Goal: Information Seeking & Learning: Compare options

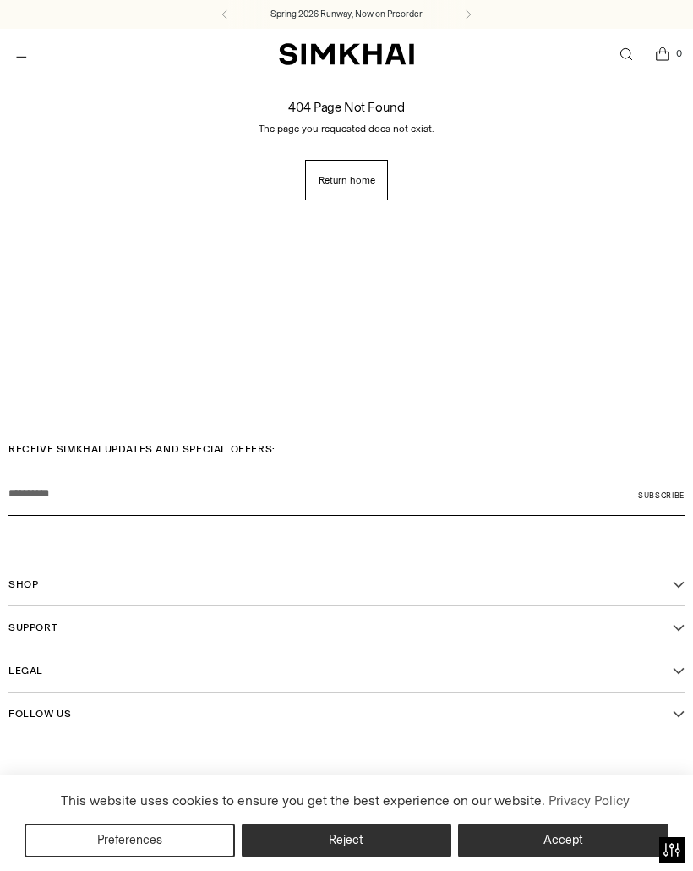
click at [575, 845] on button "Accept" at bounding box center [563, 840] width 210 height 34
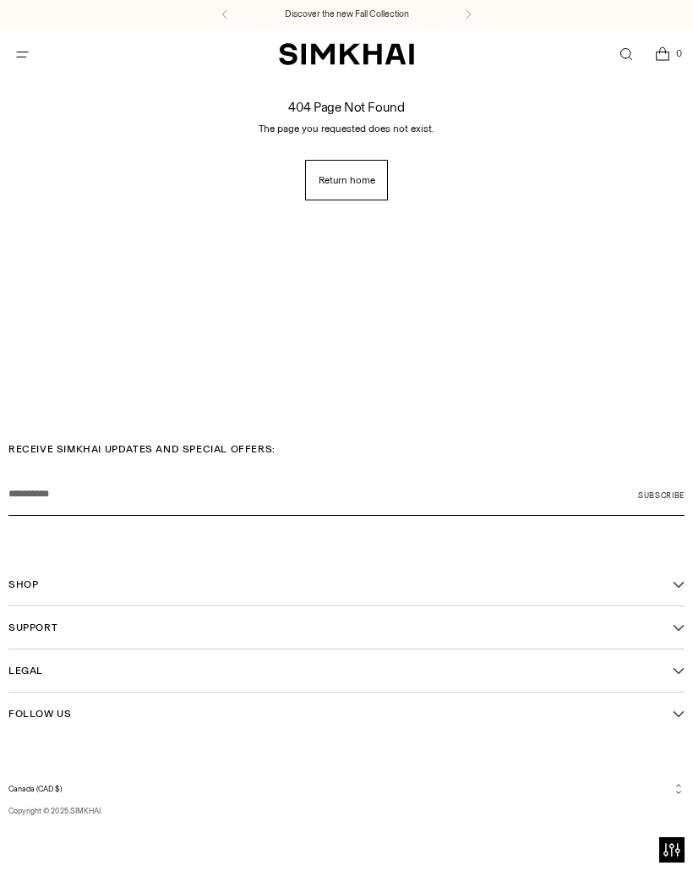
click at [350, 176] on span "Return home" at bounding box center [347, 180] width 57 height 14
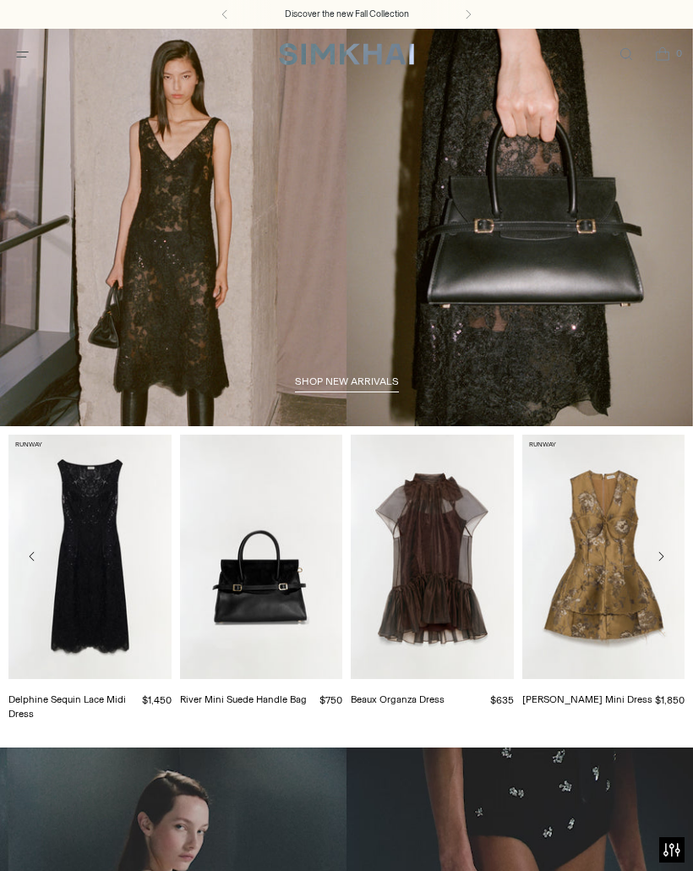
click at [350, 386] on span "shop new arrivals" at bounding box center [347, 381] width 104 height 12
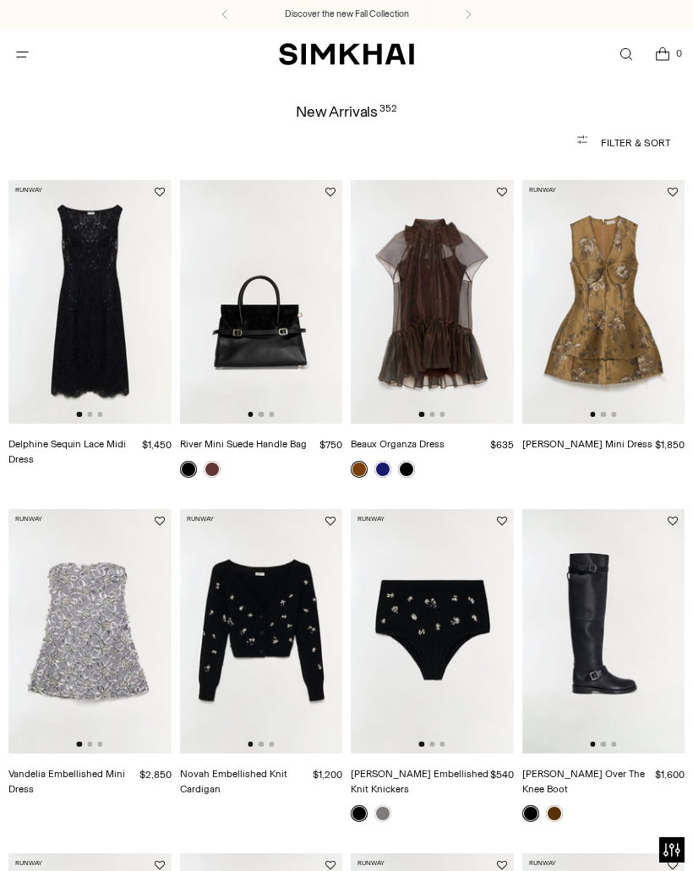
click at [24, 52] on icon "Open menu modal" at bounding box center [23, 54] width 18 height 14
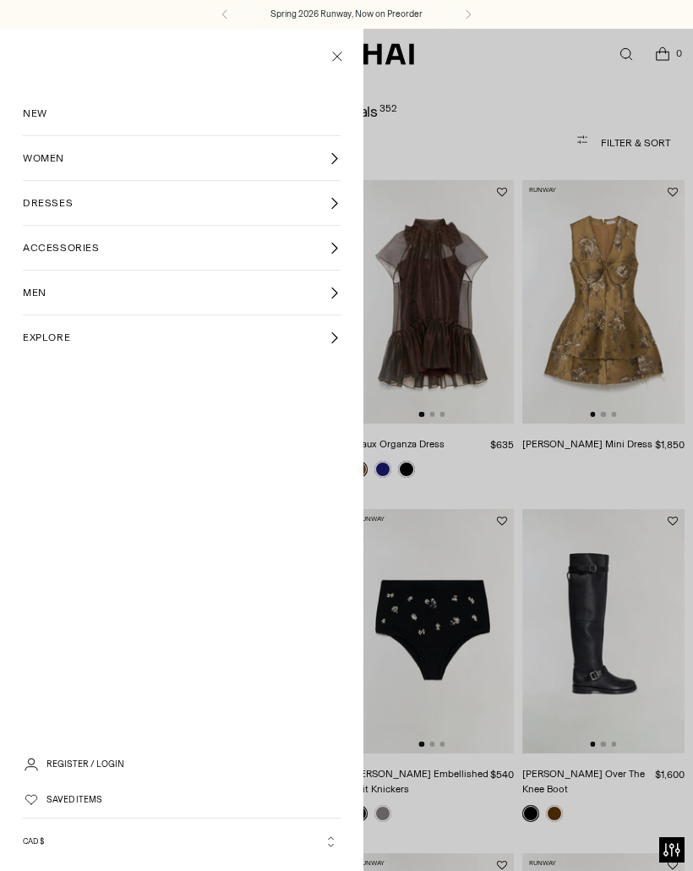
click at [333, 199] on icon at bounding box center [334, 203] width 13 height 13
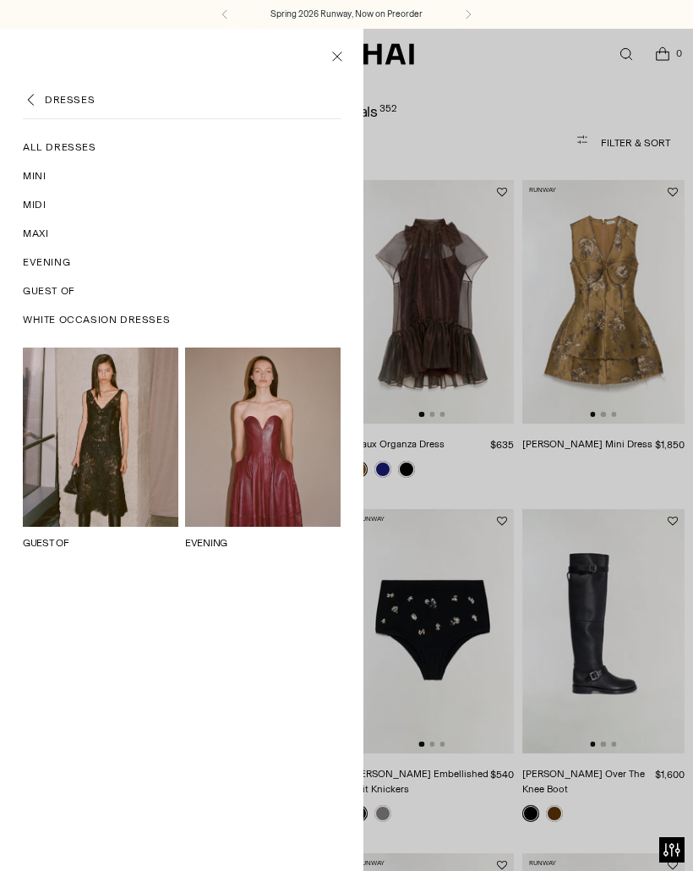
click at [41, 213] on link "Midi" at bounding box center [182, 204] width 318 height 29
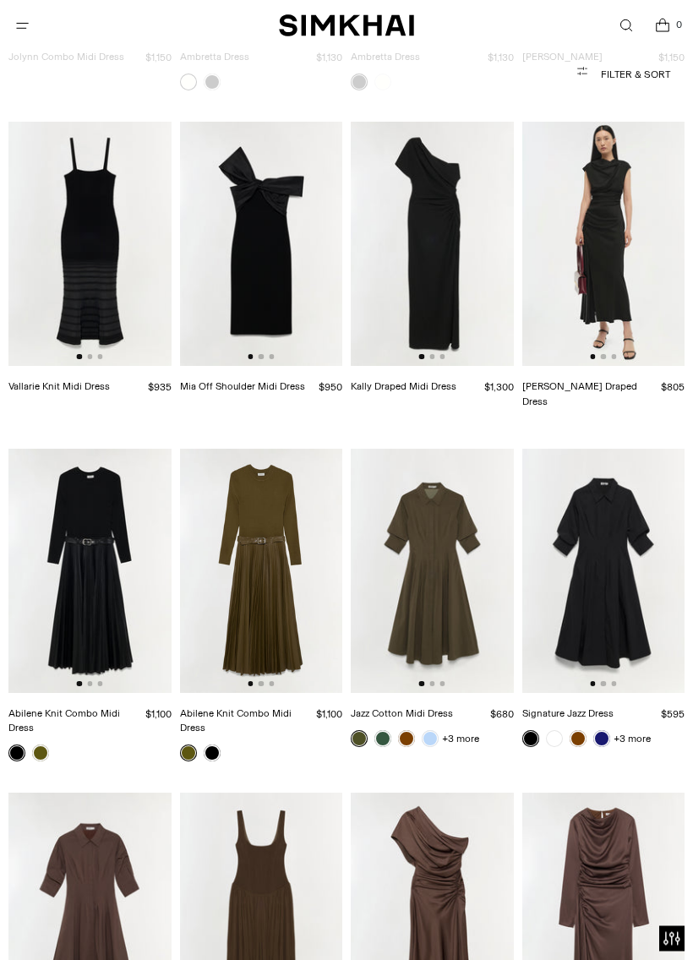
scroll to position [2108, 0]
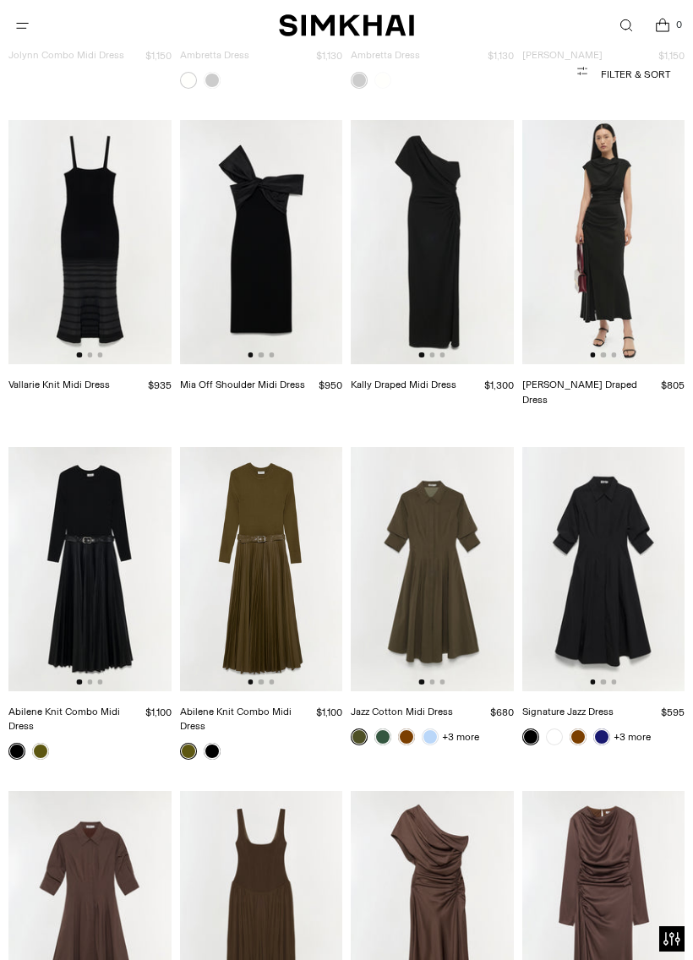
click at [436, 532] on img at bounding box center [432, 569] width 163 height 244
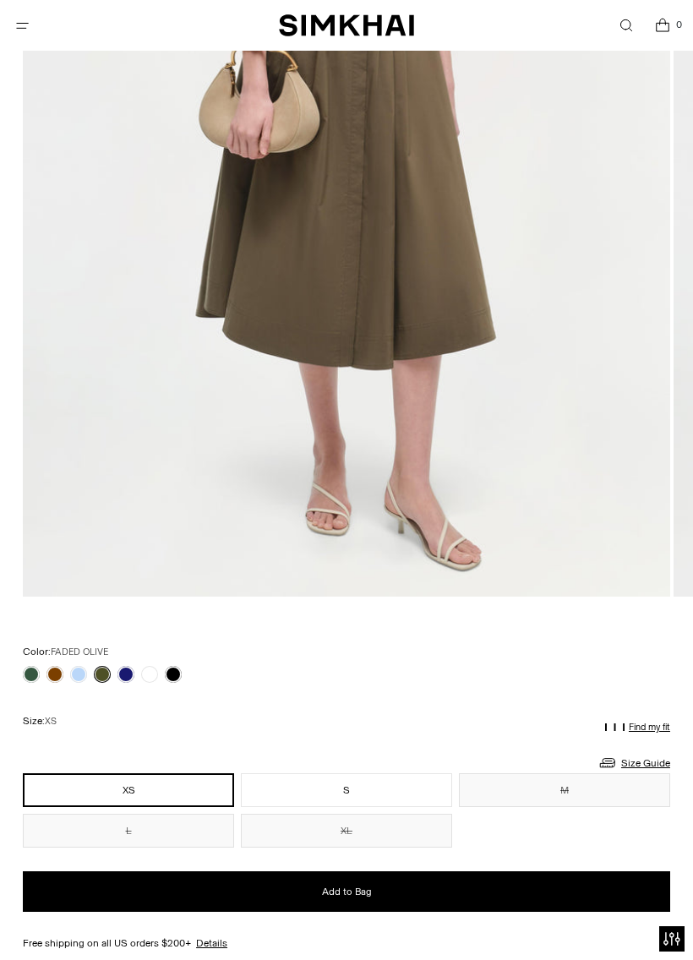
scroll to position [584, 0]
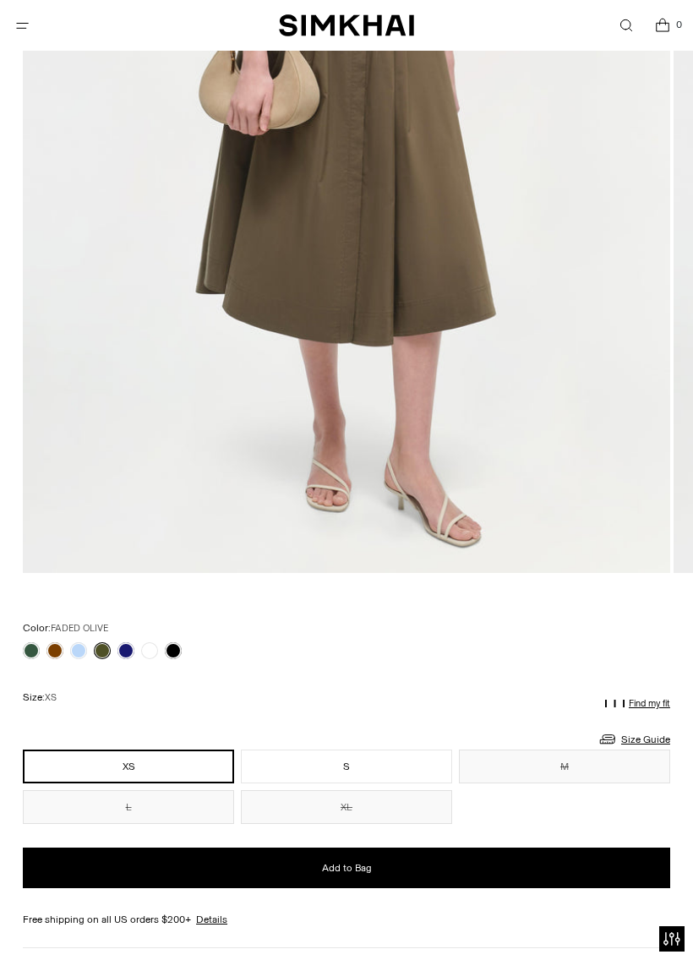
click at [85, 648] on link at bounding box center [78, 650] width 17 height 17
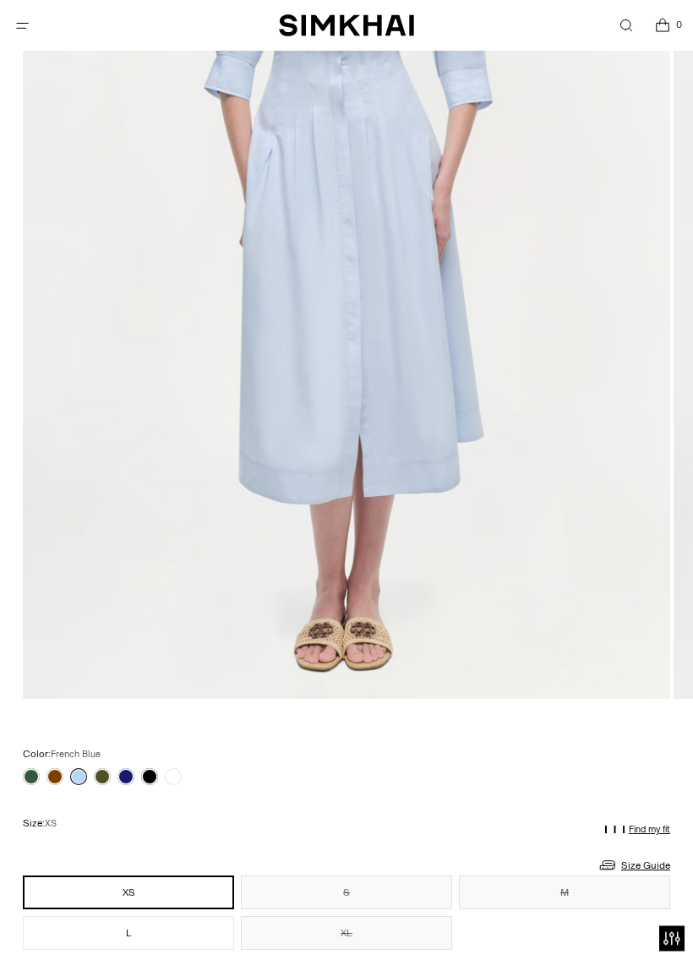
scroll to position [458, 0]
click at [141, 773] on link at bounding box center [149, 776] width 17 height 17
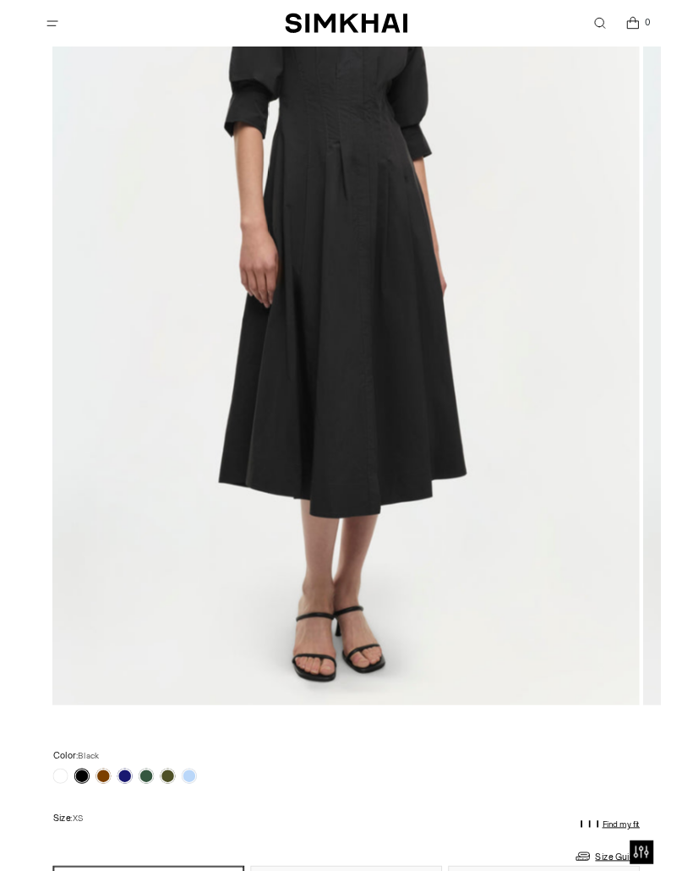
scroll to position [379, 0]
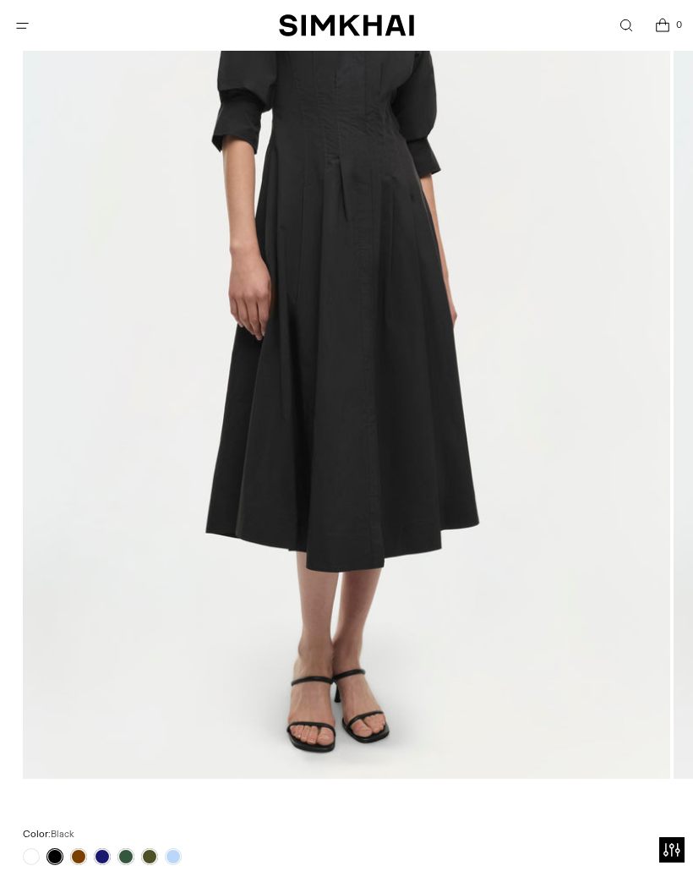
click at [67, 852] on div at bounding box center [102, 856] width 166 height 24
click at [109, 849] on link at bounding box center [102, 856] width 17 height 17
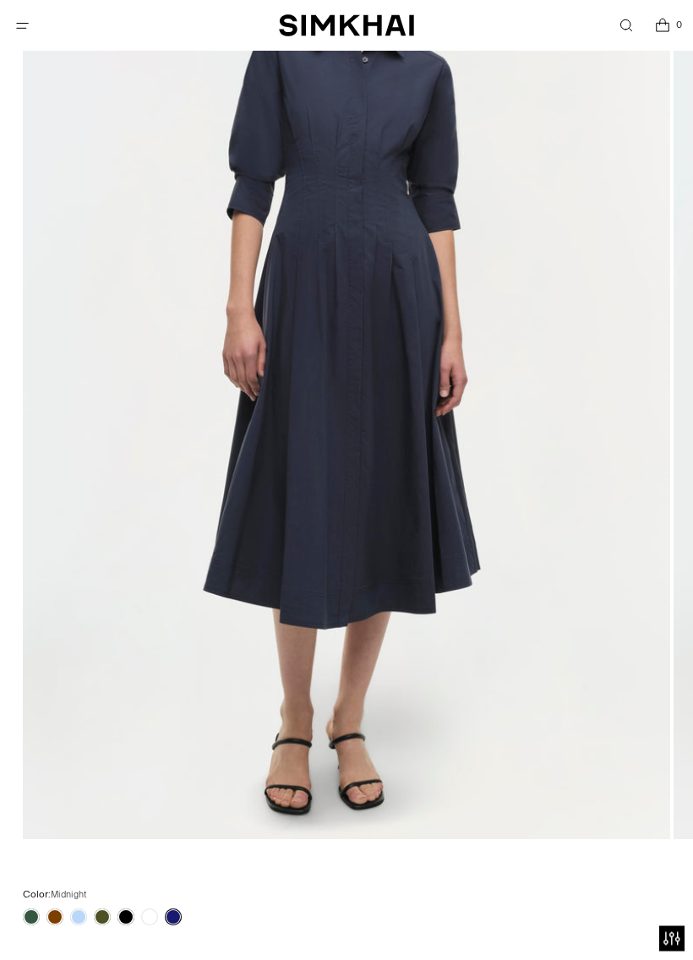
scroll to position [335, 0]
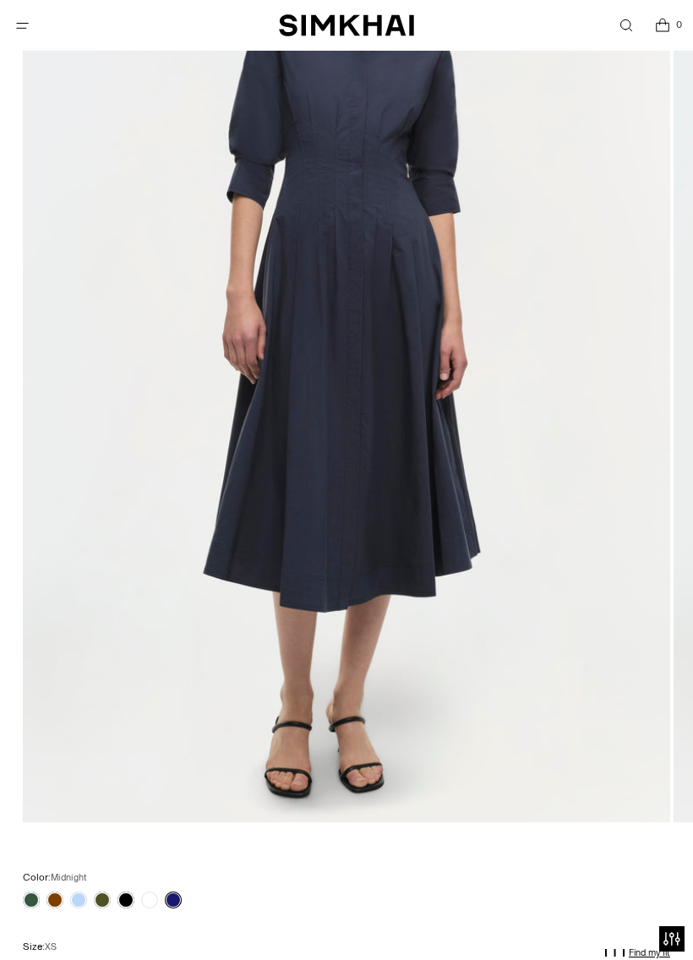
click at [35, 870] on div "Color: Midnight" at bounding box center [346, 890] width 647 height 40
click at [46, 870] on div at bounding box center [102, 900] width 166 height 24
click at [48, 870] on link at bounding box center [54, 900] width 17 height 17
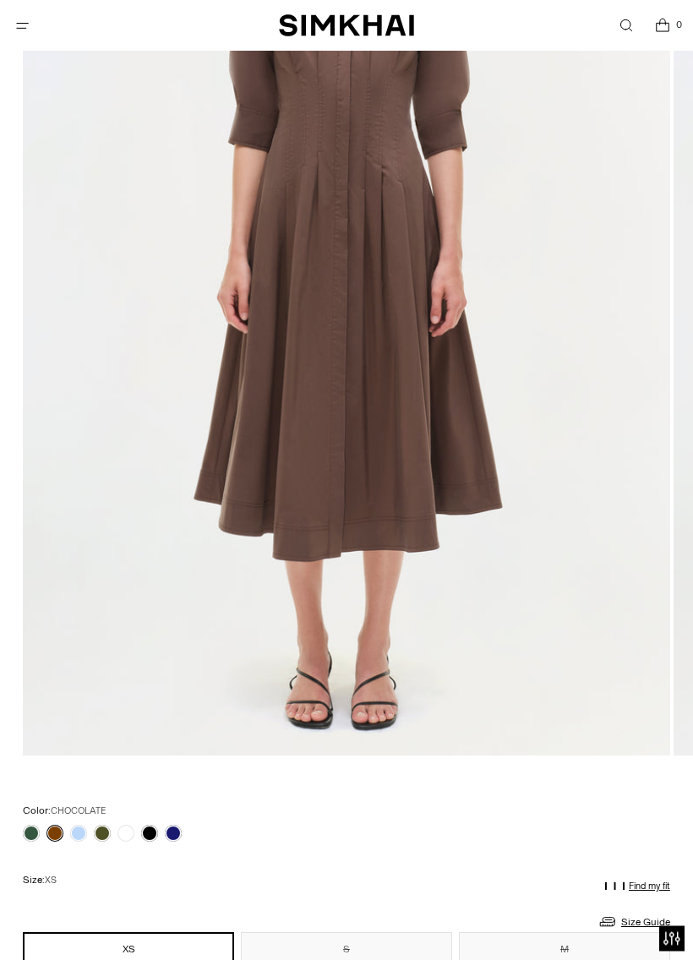
scroll to position [401, 0]
click at [85, 830] on link at bounding box center [78, 833] width 17 height 17
